Goal: Find specific page/section: Find specific page/section

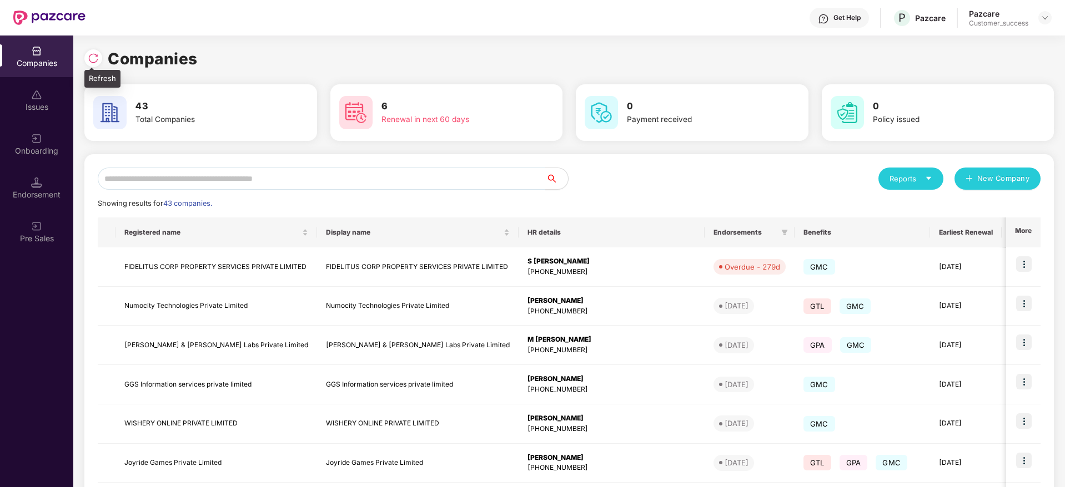
click at [94, 61] on img at bounding box center [93, 58] width 11 height 11
drag, startPoint x: 199, startPoint y: 56, endPoint x: 92, endPoint y: 58, distance: 106.6
click at [92, 58] on div "Companies" at bounding box center [568, 59] width 969 height 24
click at [92, 58] on img at bounding box center [93, 58] width 11 height 11
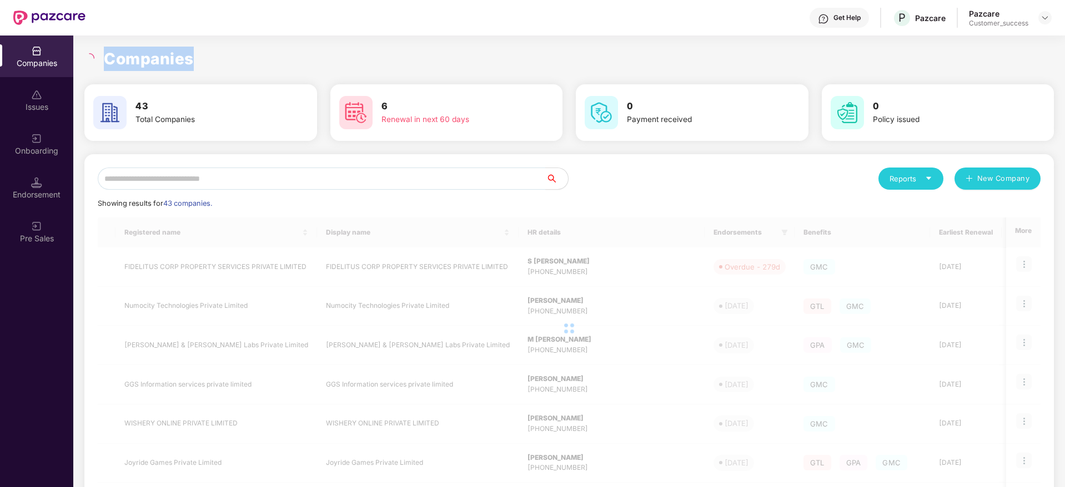
click at [137, 59] on h1 "Companies" at bounding box center [149, 59] width 90 height 24
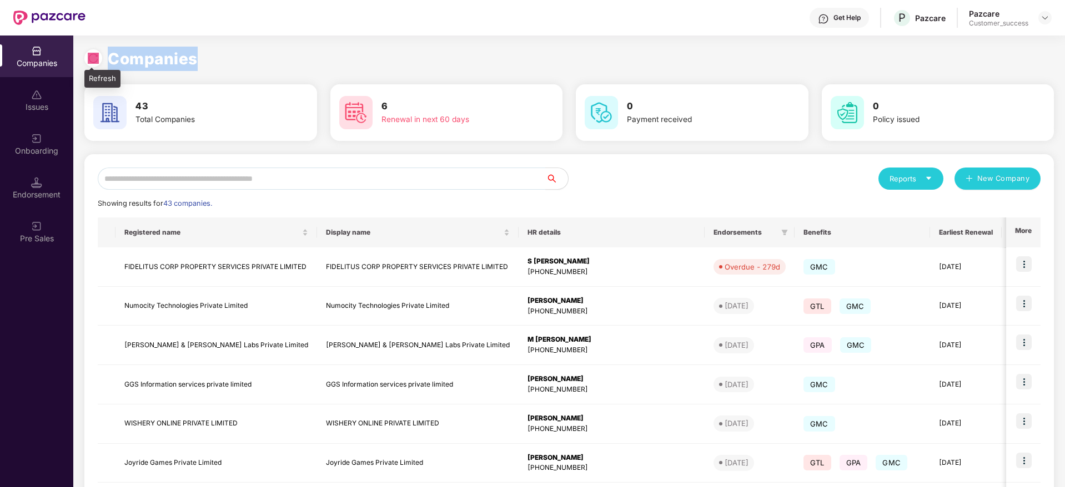
drag, startPoint x: 158, startPoint y: 63, endPoint x: 93, endPoint y: 63, distance: 65.0
click at [93, 63] on div "Companies" at bounding box center [568, 59] width 969 height 24
click at [93, 63] on img at bounding box center [93, 58] width 11 height 11
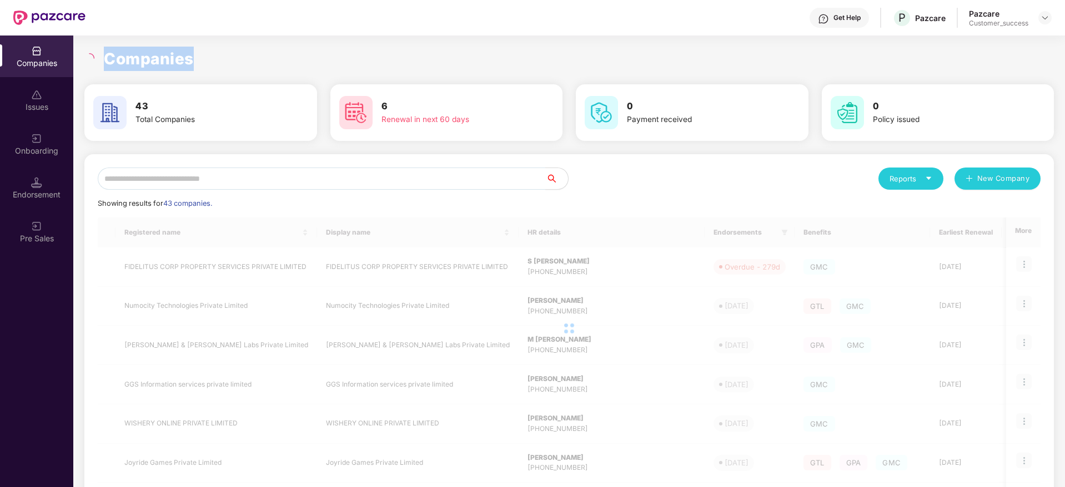
click at [152, 59] on h1 "Companies" at bounding box center [149, 59] width 90 height 24
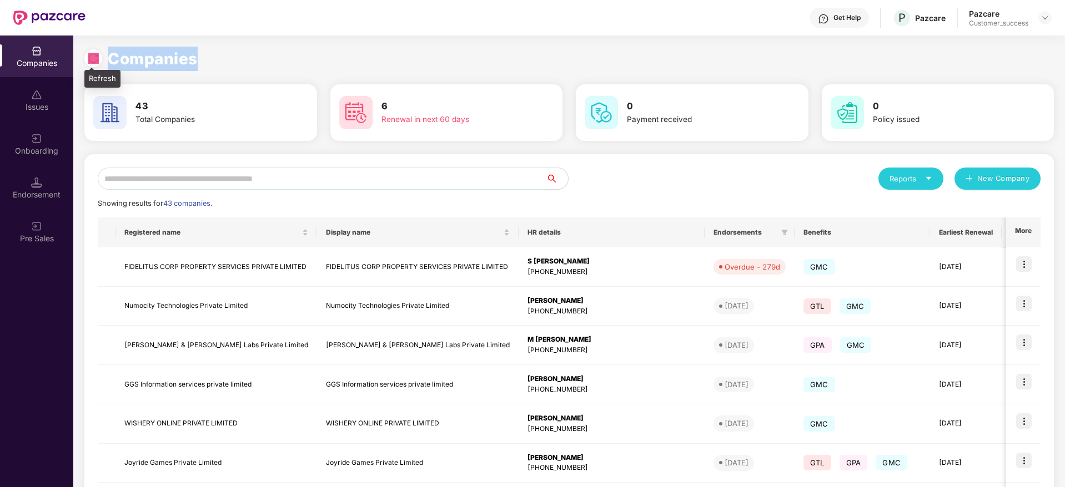
drag, startPoint x: 172, startPoint y: 64, endPoint x: 94, endPoint y: 56, distance: 78.7
click at [94, 56] on div "Companies" at bounding box center [568, 59] width 969 height 24
click at [94, 56] on img at bounding box center [93, 58] width 11 height 11
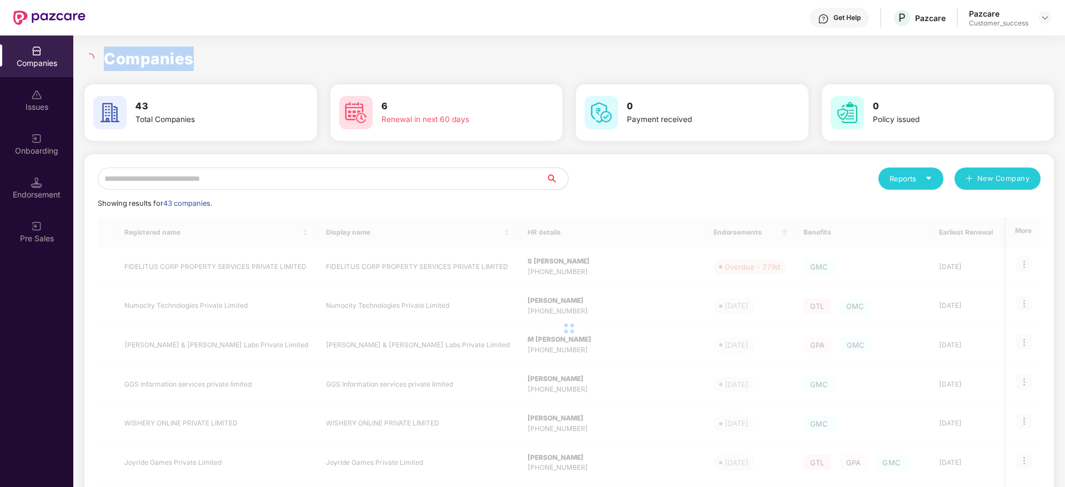
click at [128, 56] on h1 "Companies" at bounding box center [149, 59] width 90 height 24
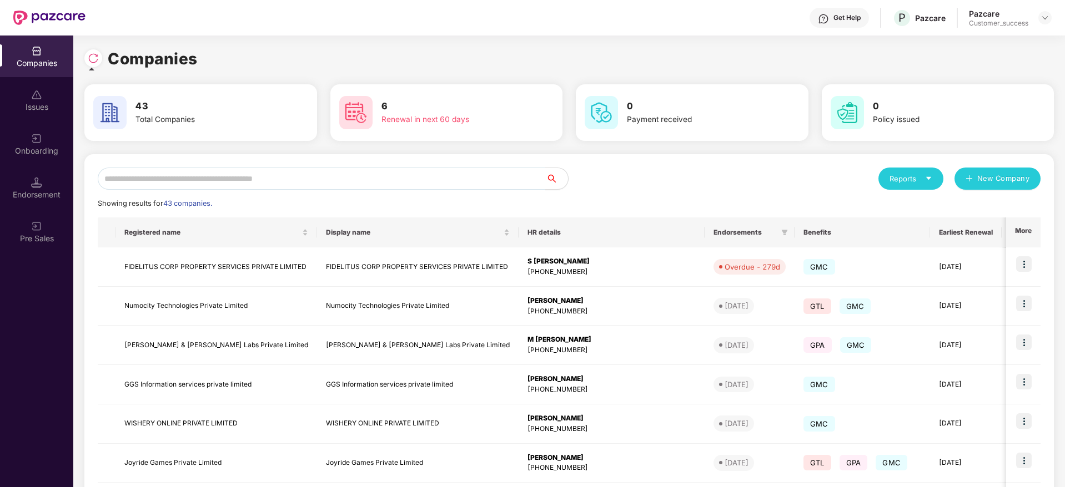
click at [96, 62] on img at bounding box center [93, 58] width 11 height 11
click at [90, 62] on img at bounding box center [93, 58] width 11 height 11
drag, startPoint x: 203, startPoint y: 54, endPoint x: 89, endPoint y: 56, distance: 114.4
click at [89, 56] on div "Companies" at bounding box center [568, 59] width 969 height 24
click at [89, 56] on img at bounding box center [93, 58] width 11 height 11
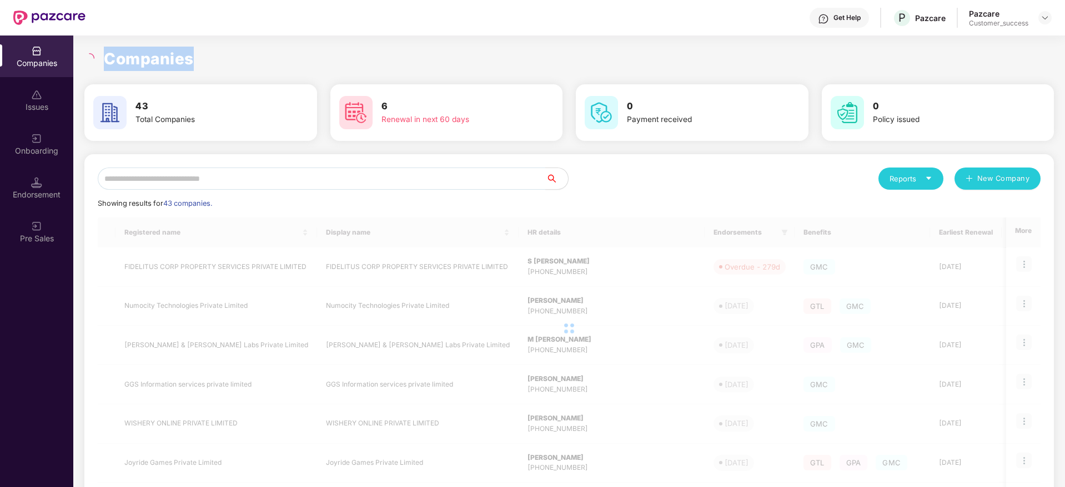
click at [149, 54] on h1 "Companies" at bounding box center [149, 59] width 90 height 24
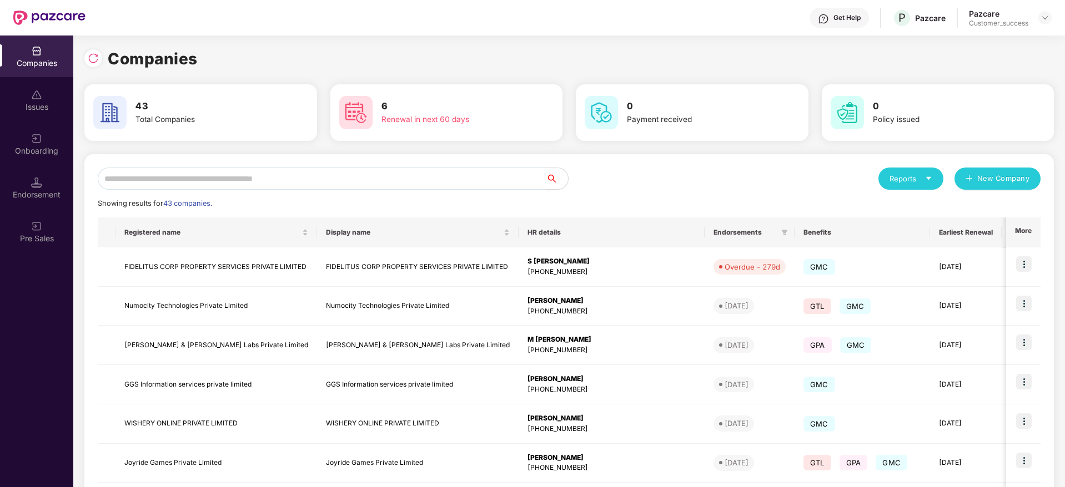
click at [315, 179] on input "text" at bounding box center [322, 179] width 448 height 22
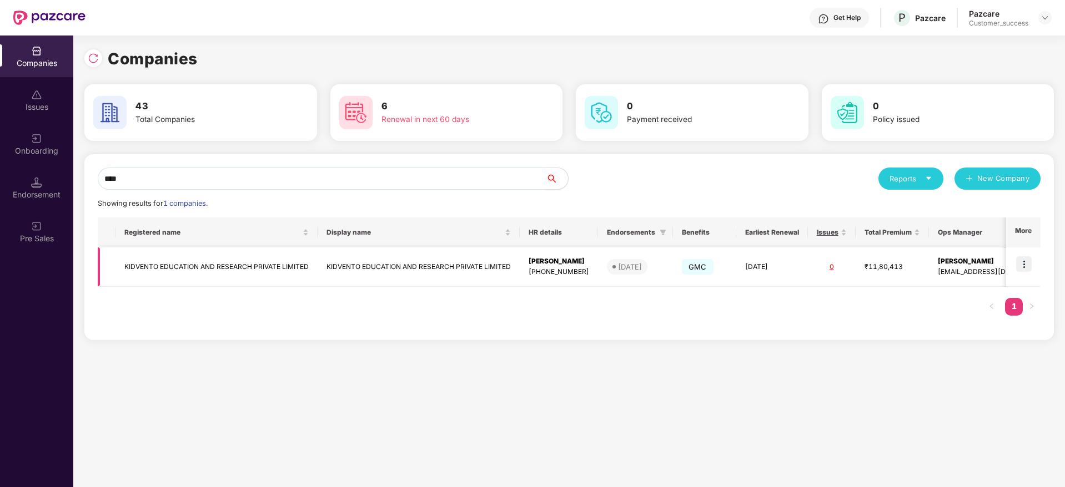
type input "****"
click at [1029, 259] on img at bounding box center [1024, 264] width 16 height 16
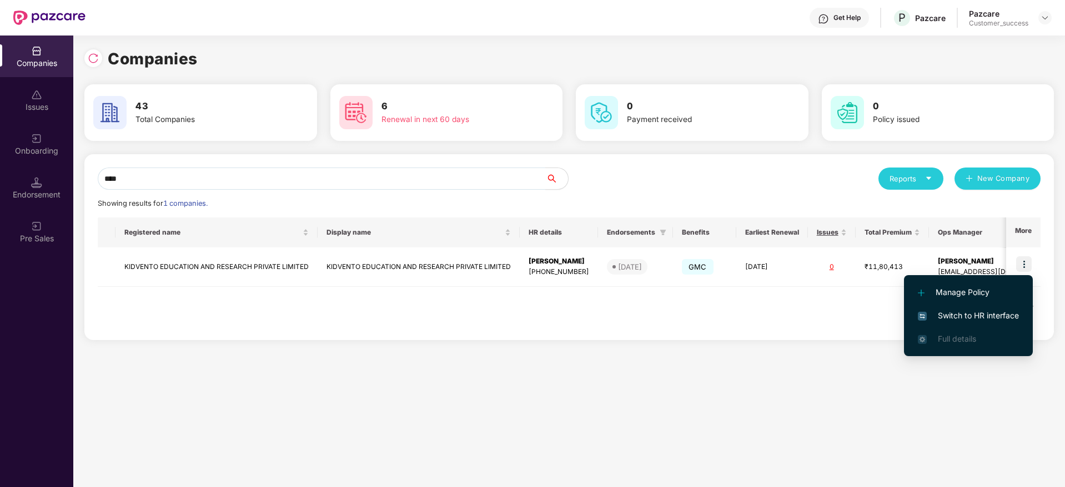
click at [993, 326] on li "Switch to HR interface" at bounding box center [968, 315] width 129 height 23
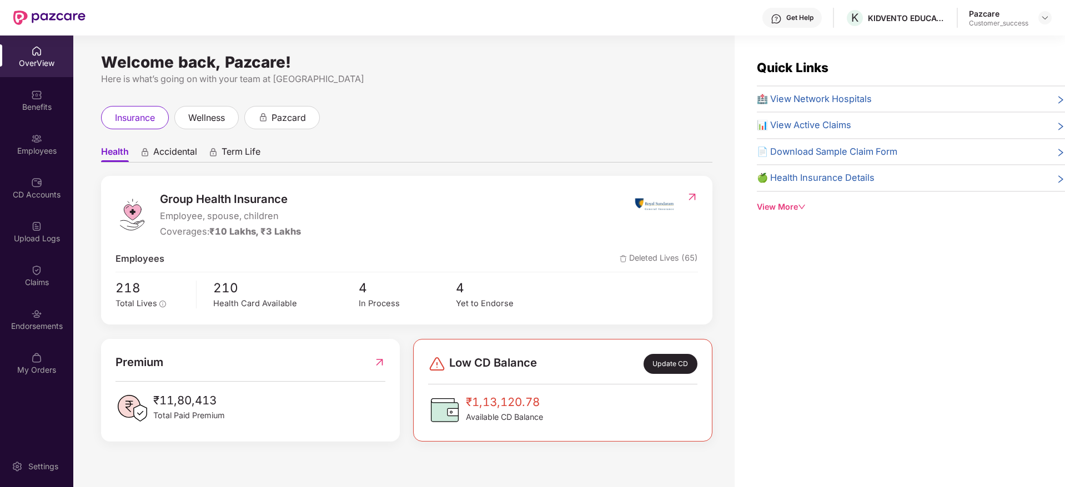
click at [53, 152] on div "Employees" at bounding box center [36, 150] width 73 height 11
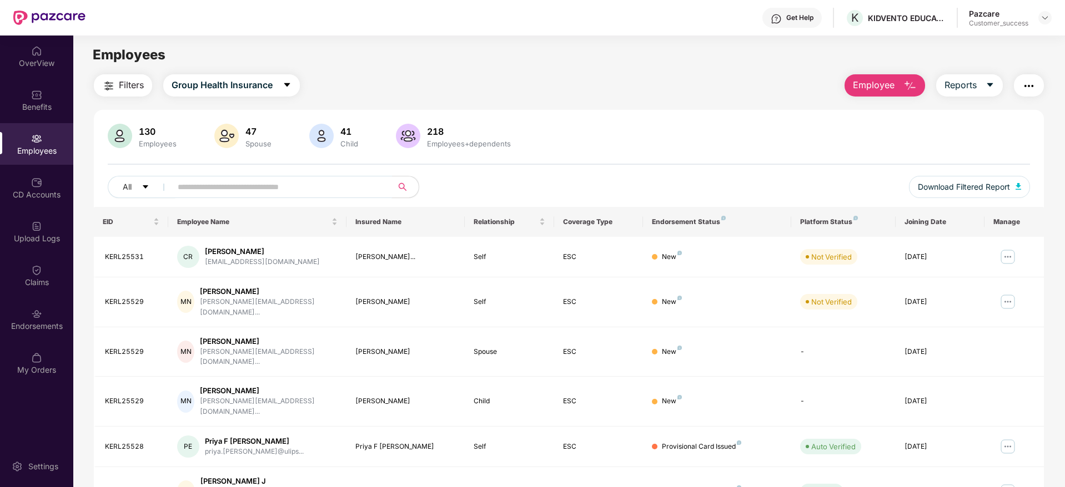
click at [211, 184] on input "text" at bounding box center [277, 187] width 199 height 17
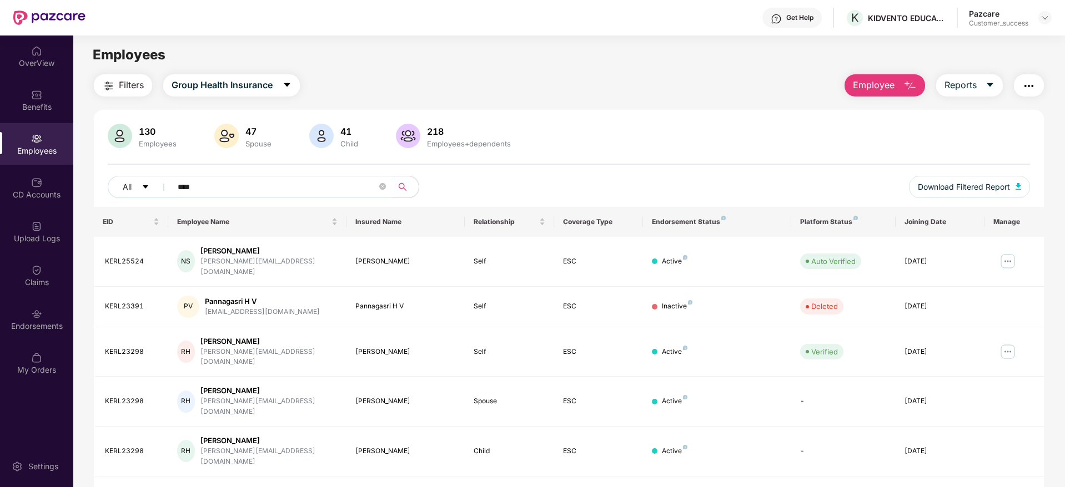
type input "*****"
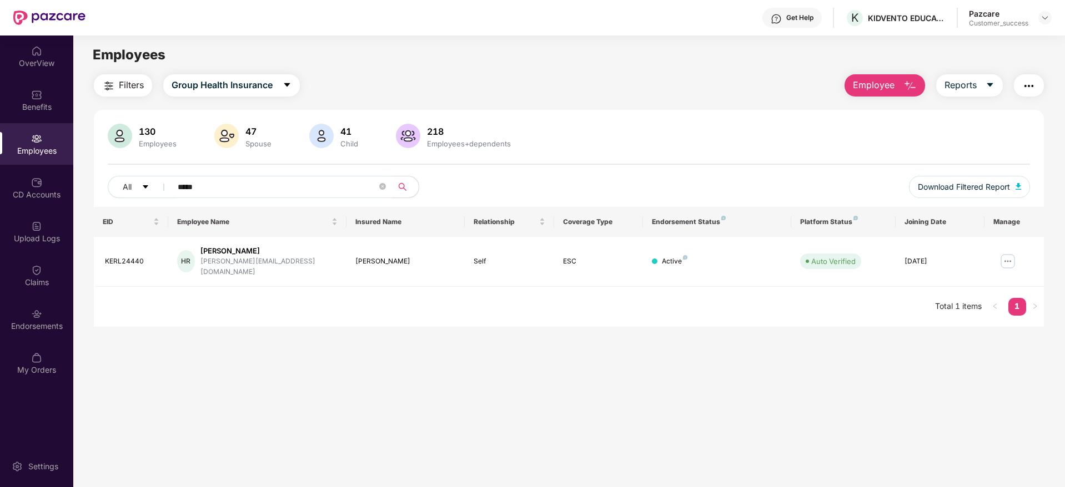
drag, startPoint x: 289, startPoint y: 186, endPoint x: 108, endPoint y: 193, distance: 180.5
click at [108, 193] on div "All *****" at bounding box center [377, 187] width 538 height 22
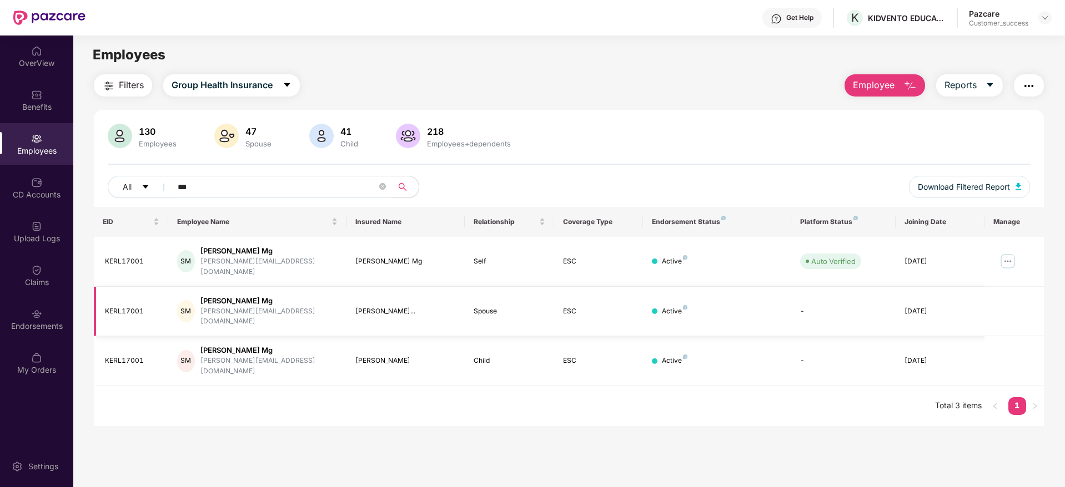
type input "***"
drag, startPoint x: 106, startPoint y: 299, endPoint x: 146, endPoint y: 298, distance: 40.0
click at [146, 306] on div "KERL17001" at bounding box center [132, 311] width 54 height 11
click at [300, 404] on main "Employees Filters Group Health Insurance Employee Reports 130 Employees 47 Spou…" at bounding box center [568, 279] width 991 height 487
drag, startPoint x: 105, startPoint y: 298, endPoint x: 143, endPoint y: 299, distance: 37.2
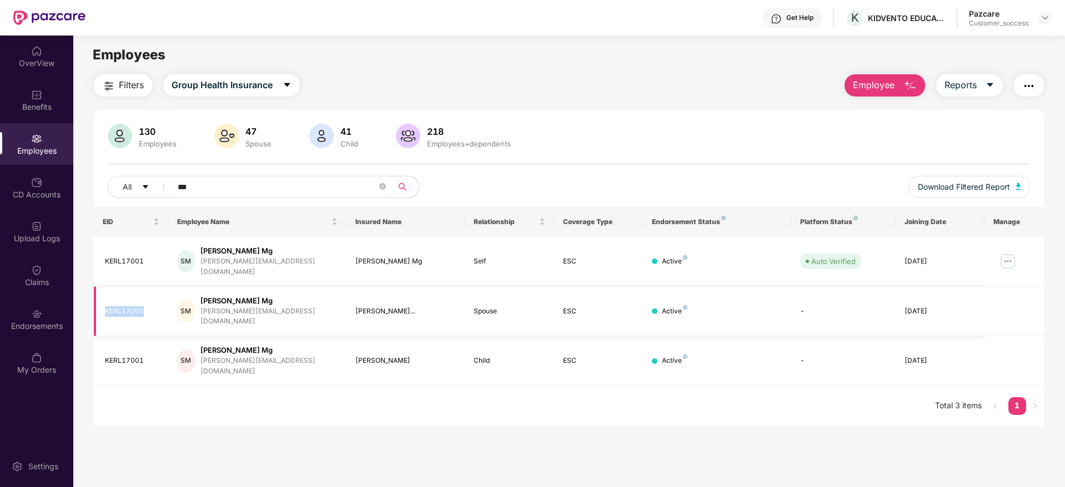
click at [143, 306] on div "KERL17001" at bounding box center [132, 311] width 54 height 11
click at [243, 397] on div "EID Employee Name Insured Name Relationship Coverage Type Endorsement Status Pl…" at bounding box center [569, 316] width 950 height 219
drag, startPoint x: 104, startPoint y: 295, endPoint x: 153, endPoint y: 298, distance: 48.4
click at [153, 298] on td "KERL17001" at bounding box center [131, 312] width 74 height 50
click at [331, 437] on main "Employees Filters Group Health Insurance Employee Reports 130 Employees 47 Spou…" at bounding box center [568, 279] width 991 height 487
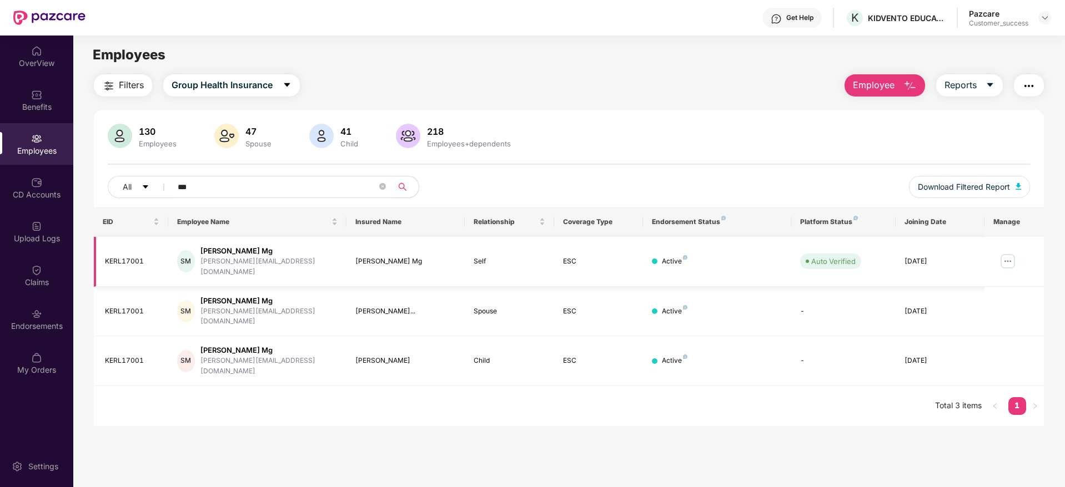
click at [1007, 256] on img at bounding box center [1008, 262] width 18 height 18
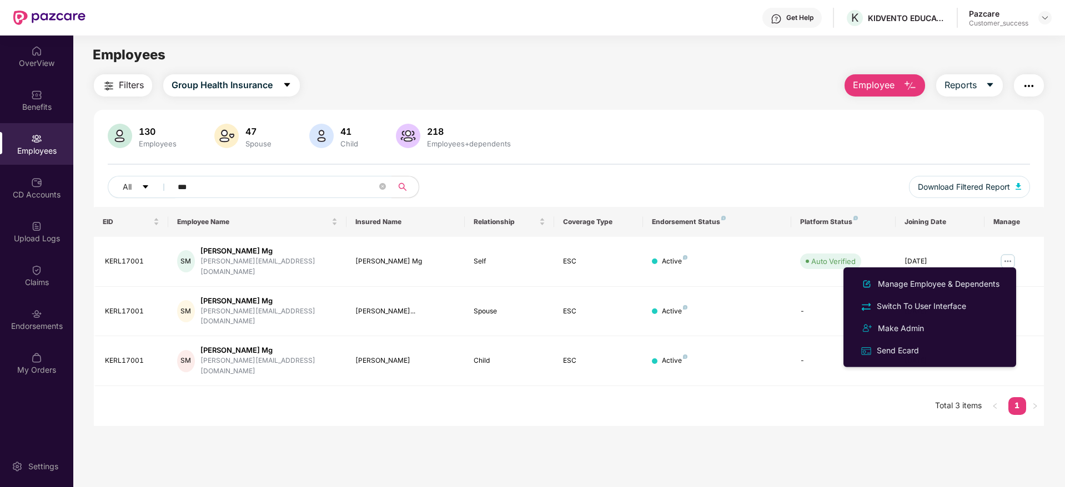
click at [872, 431] on main "Employees Filters Group Health Insurance Employee Reports 130 Employees 47 Spou…" at bounding box center [568, 279] width 991 height 487
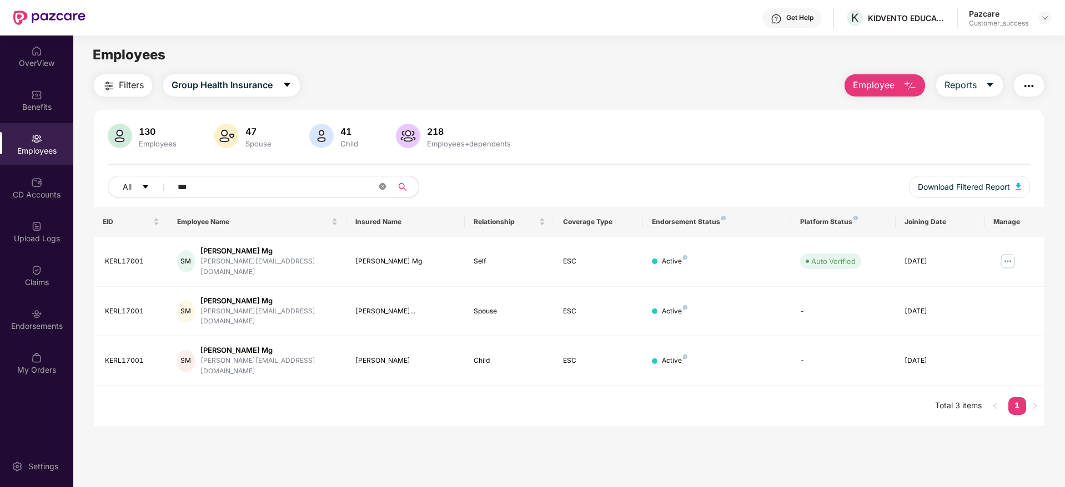
click at [379, 184] on icon "close-circle" at bounding box center [382, 186] width 7 height 7
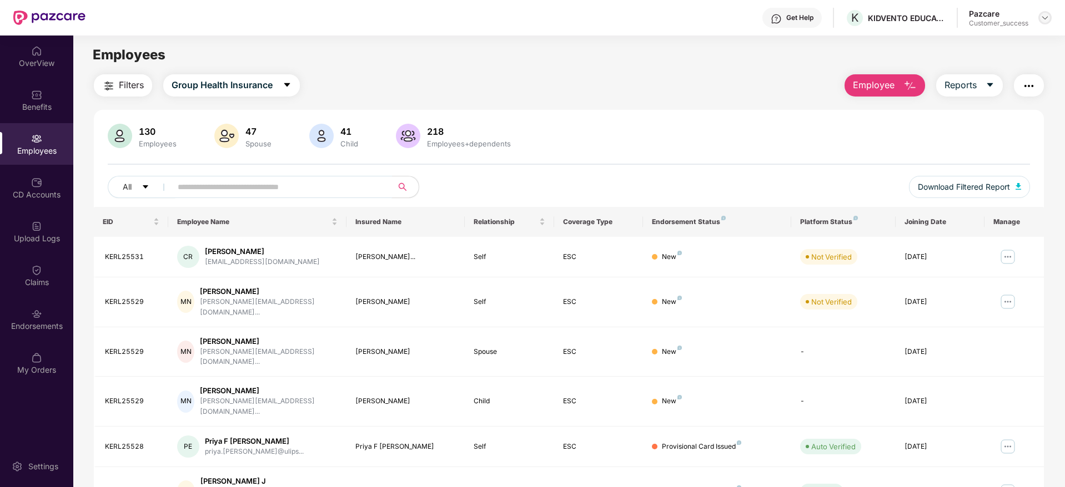
click at [1044, 16] on img at bounding box center [1044, 17] width 9 height 9
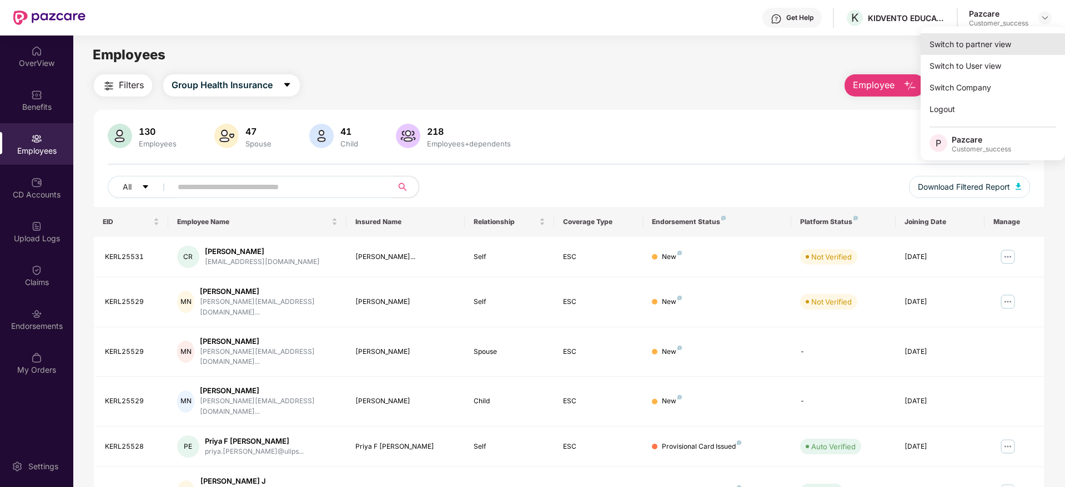
click at [1009, 38] on div "Switch to partner view" at bounding box center [992, 44] width 144 height 22
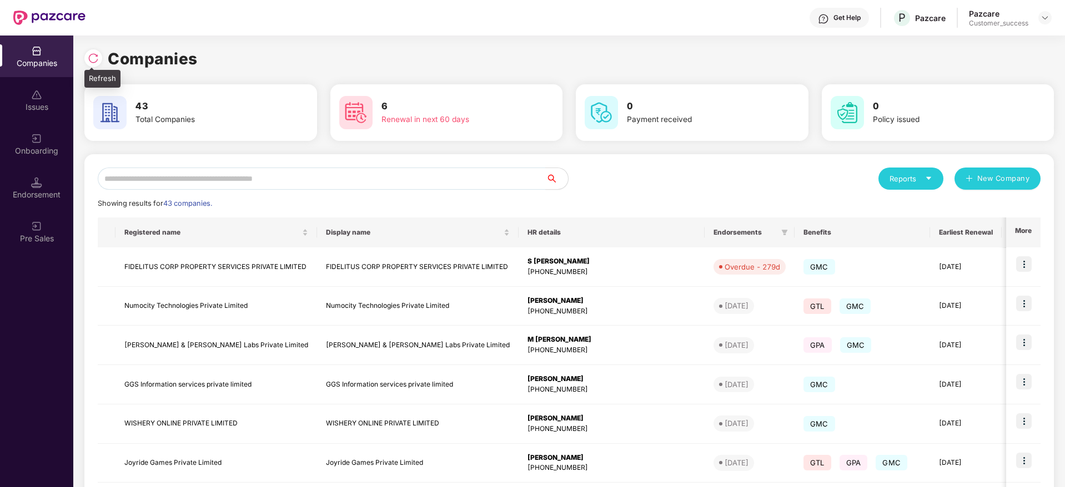
click at [99, 58] on div at bounding box center [93, 58] width 18 height 18
click at [90, 57] on img at bounding box center [93, 58] width 11 height 11
drag, startPoint x: 160, startPoint y: 109, endPoint x: 82, endPoint y: 106, distance: 77.8
click at [82, 106] on div "43 Total Companies" at bounding box center [201, 112] width 246 height 57
click at [246, 52] on div "Companies" at bounding box center [568, 59] width 969 height 24
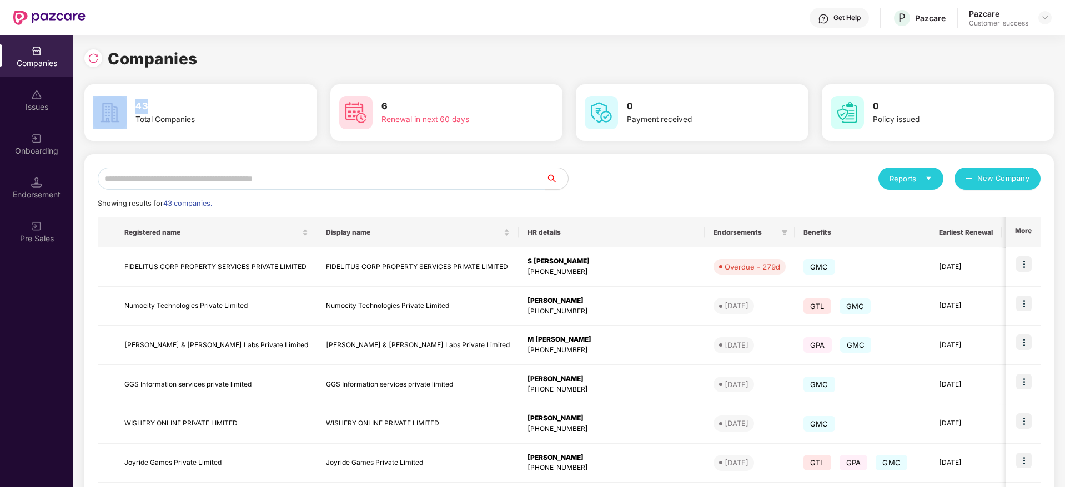
drag, startPoint x: 157, startPoint y: 110, endPoint x: 95, endPoint y: 104, distance: 61.4
click at [95, 104] on div "43 Total Companies" at bounding box center [201, 112] width 224 height 39
click at [112, 104] on img at bounding box center [109, 112] width 33 height 33
click at [230, 58] on div "Companies" at bounding box center [568, 59] width 969 height 24
drag, startPoint x: 199, startPoint y: 124, endPoint x: 100, endPoint y: 106, distance: 101.0
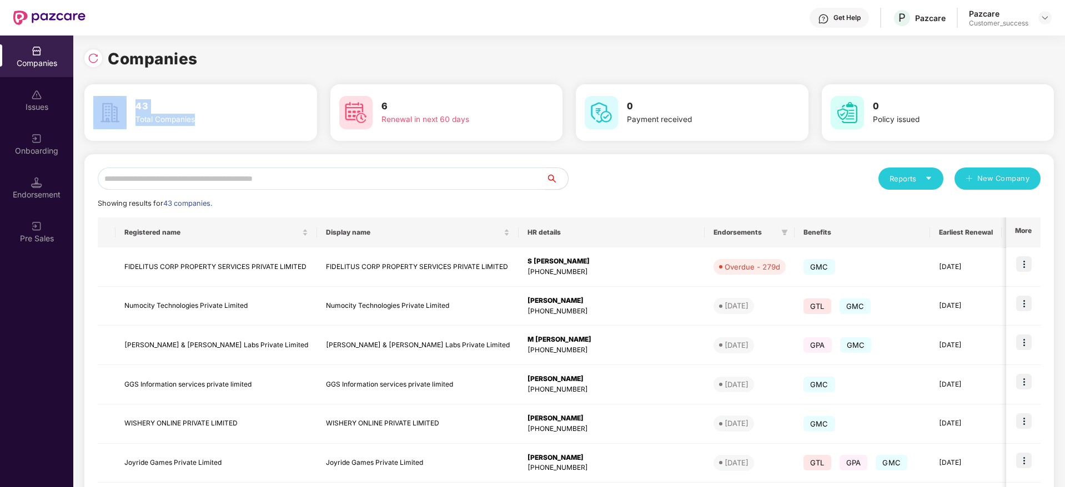
click at [100, 106] on div "43 Total Companies" at bounding box center [201, 112] width 224 height 39
click at [125, 105] on img at bounding box center [109, 112] width 33 height 33
click at [238, 63] on div "Companies" at bounding box center [568, 59] width 969 height 24
drag, startPoint x: 209, startPoint y: 124, endPoint x: 93, endPoint y: 109, distance: 117.5
click at [93, 109] on div "43 Total Companies" at bounding box center [201, 112] width 224 height 39
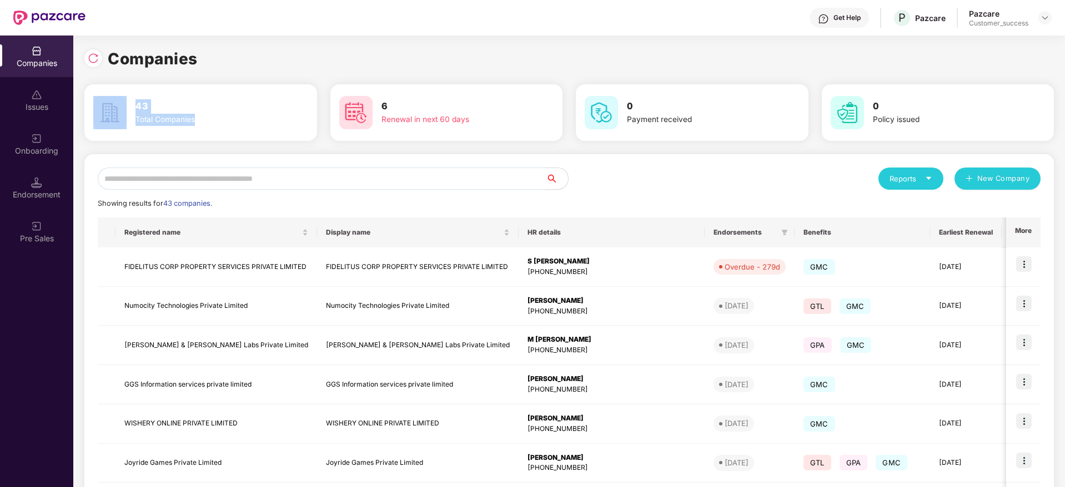
click at [128, 108] on div at bounding box center [110, 112] width 42 height 33
click at [234, 56] on div "Companies" at bounding box center [568, 59] width 969 height 24
click at [100, 62] on div at bounding box center [93, 58] width 18 height 18
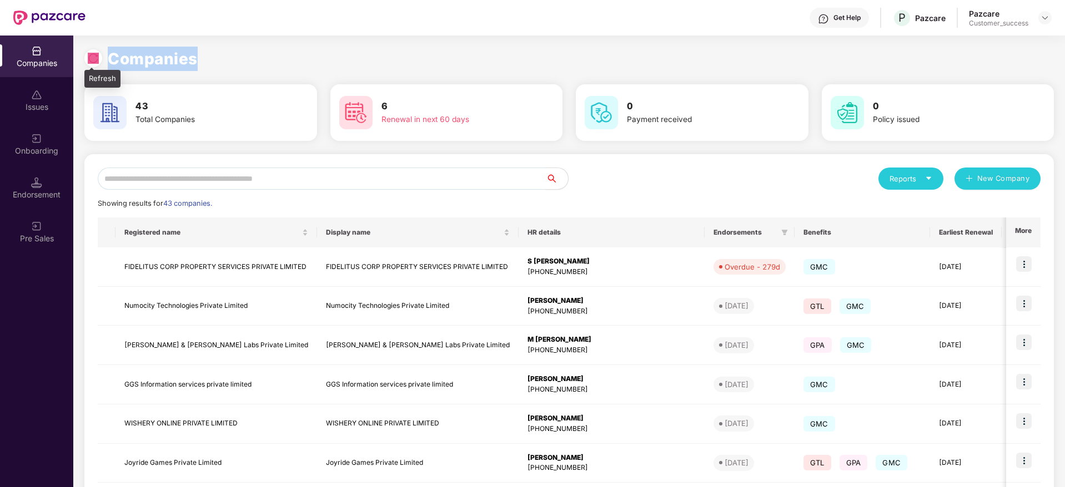
drag, startPoint x: 201, startPoint y: 58, endPoint x: 84, endPoint y: 61, distance: 117.2
click at [84, 61] on div "Companies 43 Total Companies 6 Renewal in next 60 days 0 Payment received 0 Pol…" at bounding box center [568, 262] width 991 height 452
click at [89, 61] on img at bounding box center [93, 58] width 11 height 11
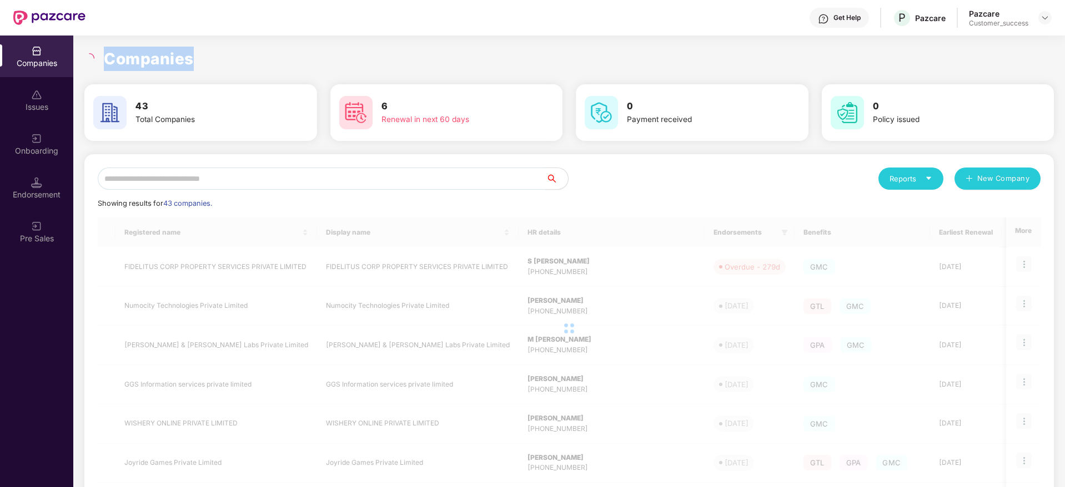
click at [153, 56] on h1 "Companies" at bounding box center [149, 59] width 90 height 24
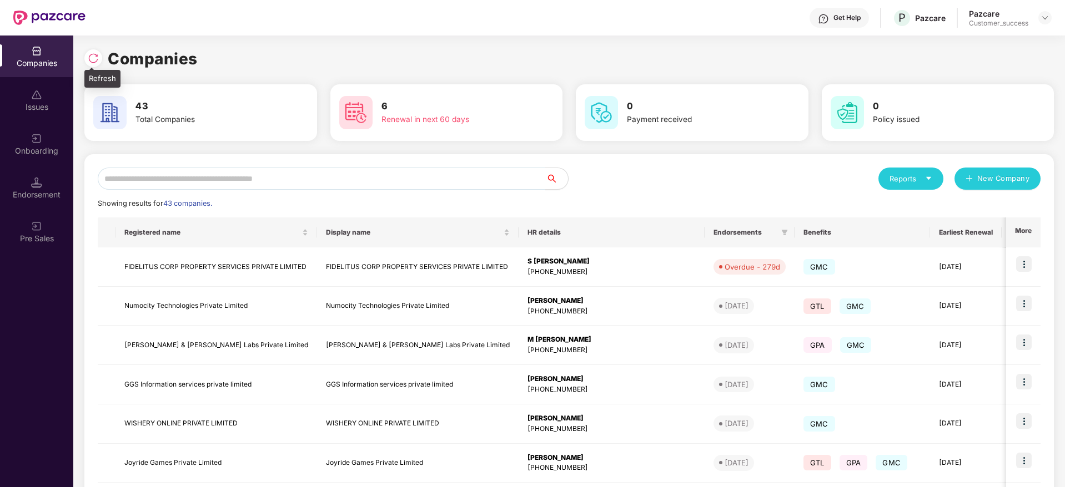
click at [95, 57] on img at bounding box center [93, 58] width 11 height 11
drag, startPoint x: 204, startPoint y: 62, endPoint x: 86, endPoint y: 62, distance: 117.7
click at [86, 62] on div "Companies" at bounding box center [568, 59] width 969 height 24
click at [86, 62] on div at bounding box center [93, 58] width 18 height 18
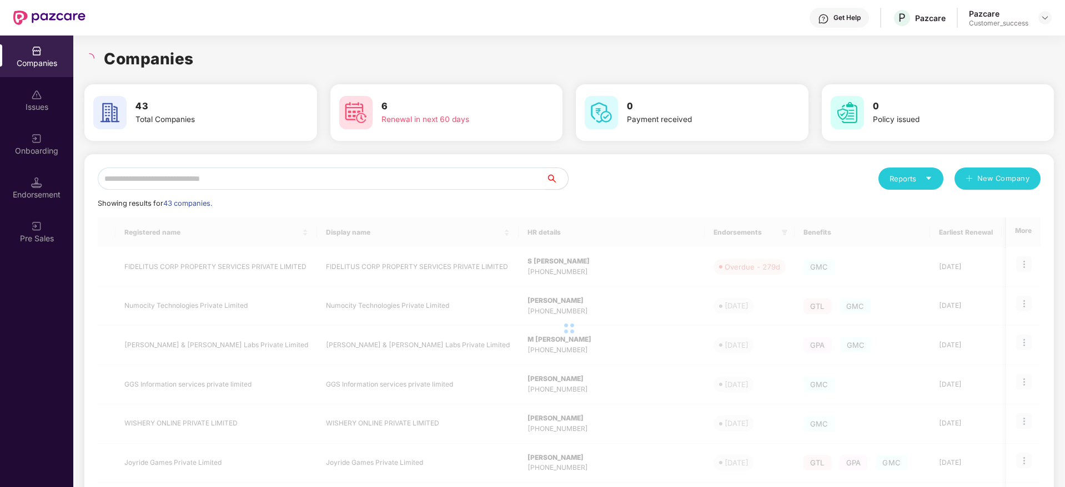
click at [145, 59] on h1 "Companies" at bounding box center [149, 59] width 90 height 24
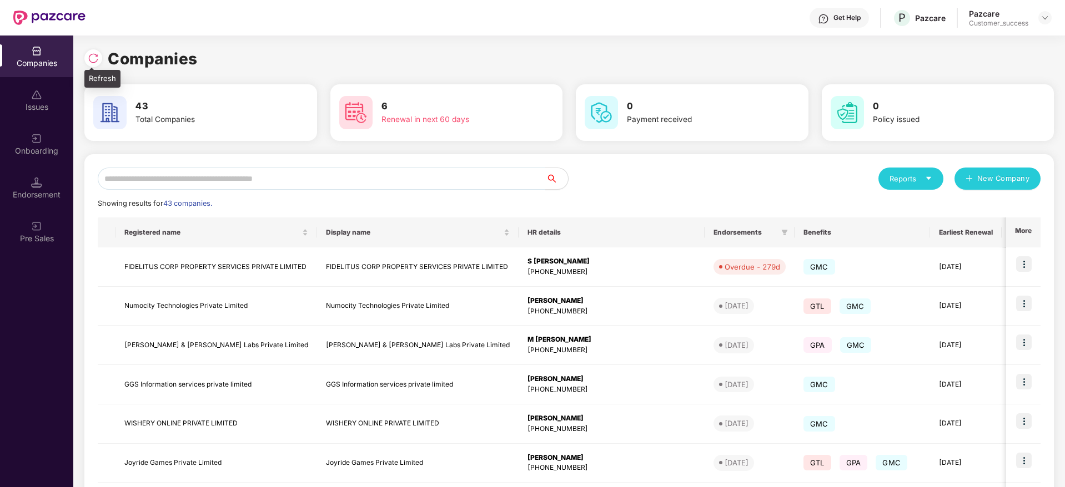
click at [85, 56] on div at bounding box center [93, 58] width 18 height 18
click at [92, 59] on img at bounding box center [93, 58] width 11 height 11
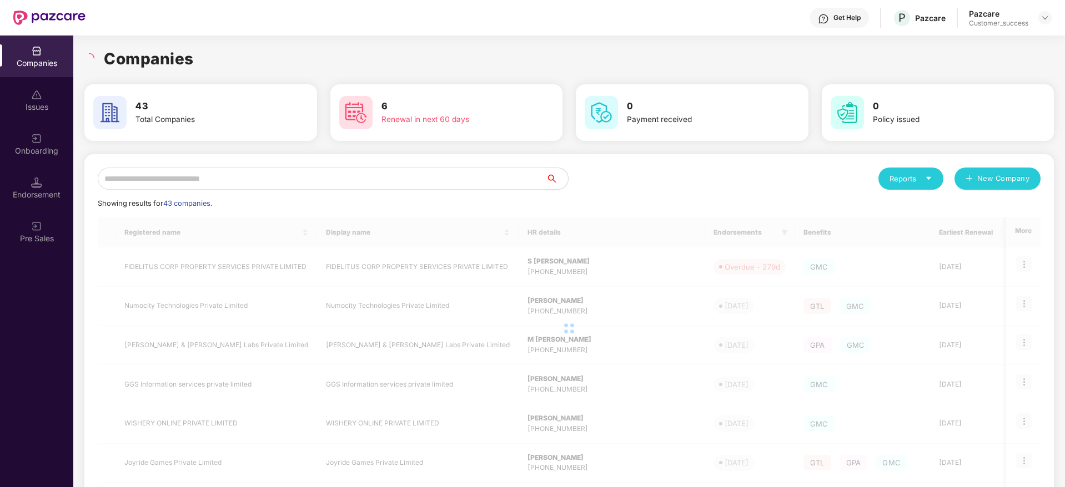
click at [196, 61] on div "Companies" at bounding box center [568, 59] width 969 height 24
